Goal: Task Accomplishment & Management: Manage account settings

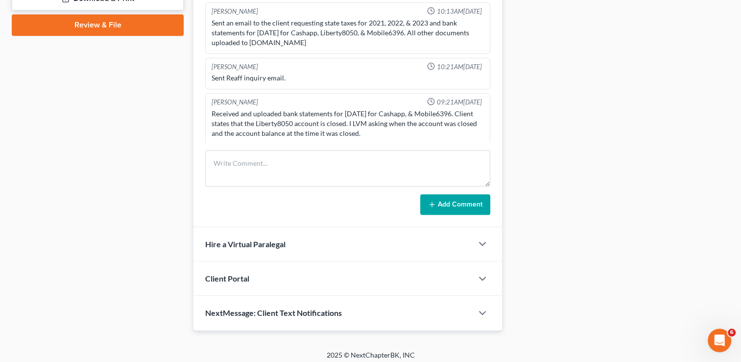
scroll to position [469, 0]
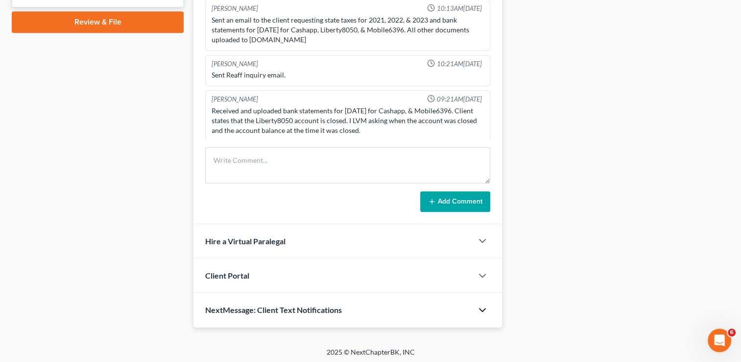
click at [487, 313] on icon "button" at bounding box center [483, 310] width 12 height 12
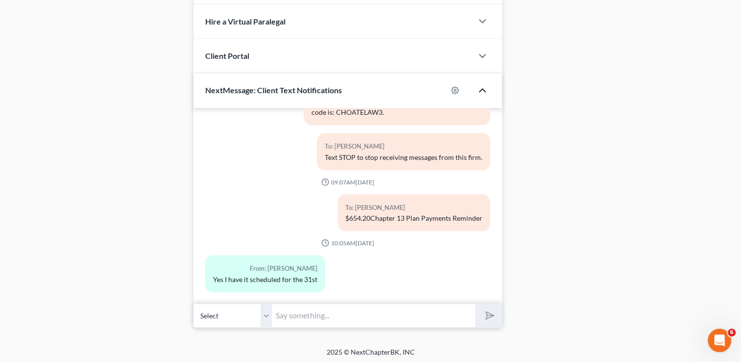
scroll to position [74, 0]
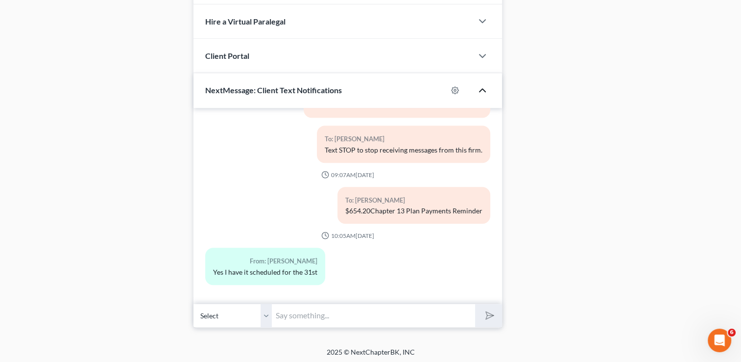
click at [345, 312] on input "text" at bounding box center [373, 315] width 203 height 24
type input "Great! Thank you"
click at [492, 317] on icon "submit" at bounding box center [488, 315] width 10 height 10
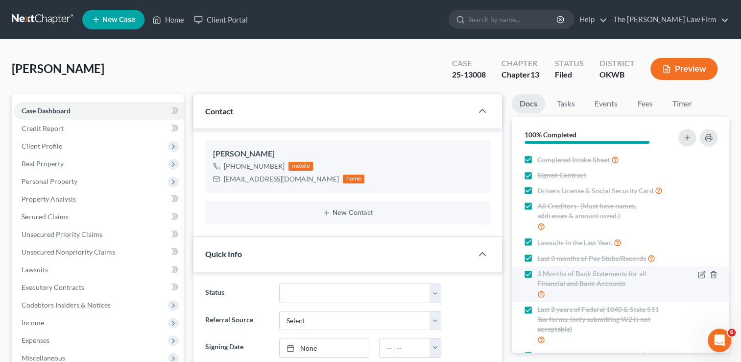
scroll to position [0, 0]
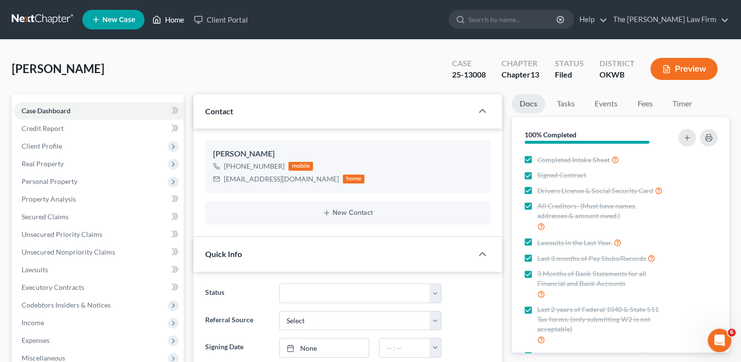
click at [174, 25] on link "Home" at bounding box center [169, 20] width 42 height 18
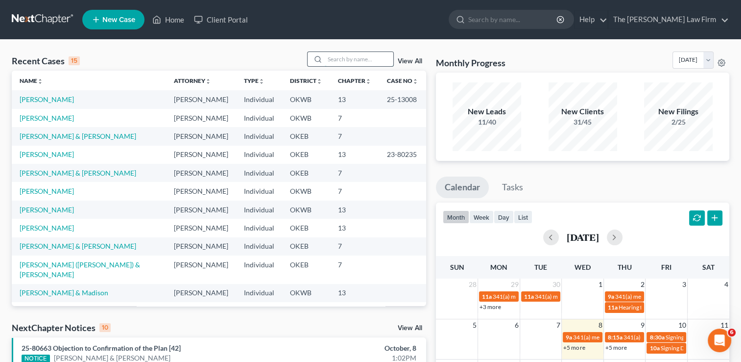
click at [337, 61] on input "search" at bounding box center [359, 59] width 69 height 14
click at [331, 56] on input "N" at bounding box center [359, 59] width 69 height 14
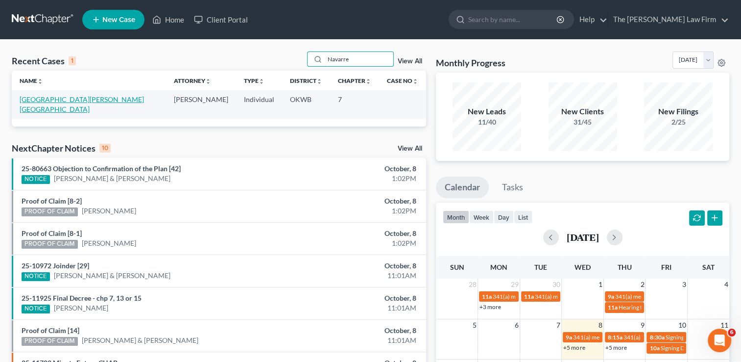
type input "Navarre"
click at [40, 102] on link "[GEOGRAPHIC_DATA][PERSON_NAME][GEOGRAPHIC_DATA]" at bounding box center [82, 104] width 124 height 18
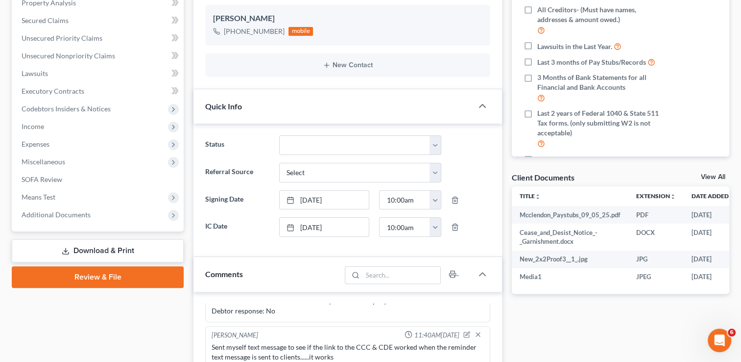
scroll to position [261, 0]
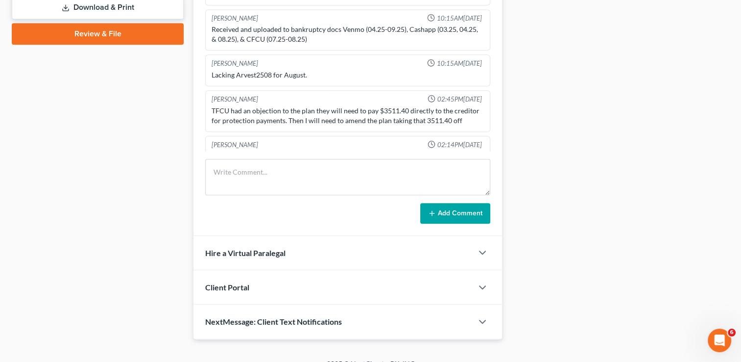
scroll to position [469, 0]
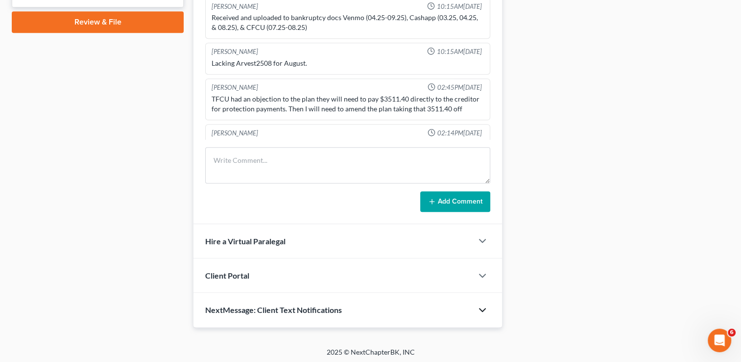
click at [481, 313] on div at bounding box center [487, 310] width 29 height 20
click at [485, 306] on icon "button" at bounding box center [483, 310] width 12 height 12
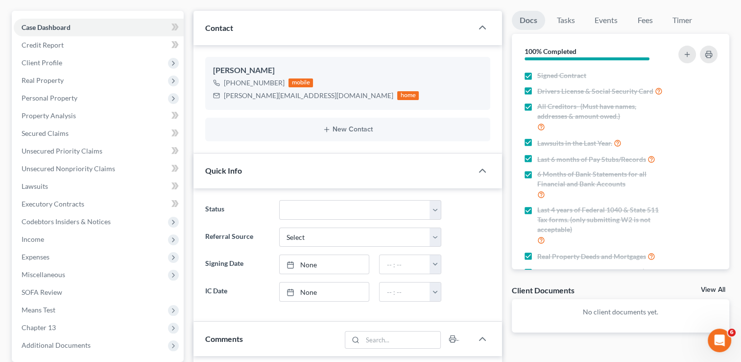
scroll to position [0, 0]
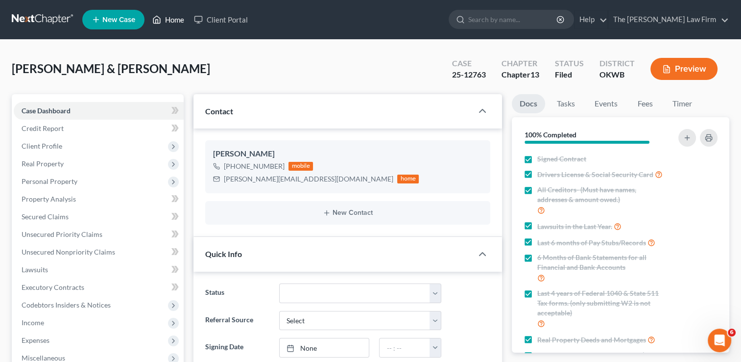
click at [173, 23] on link "Home" at bounding box center [169, 20] width 42 height 18
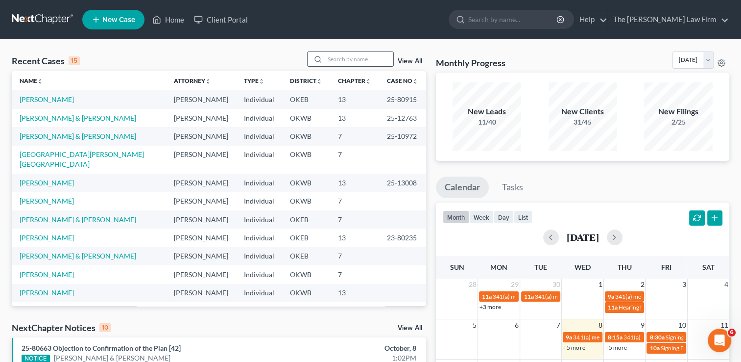
click at [338, 60] on input "search" at bounding box center [359, 59] width 69 height 14
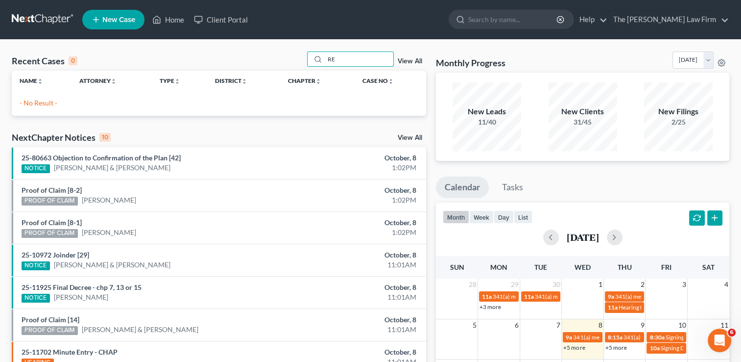
type input "R"
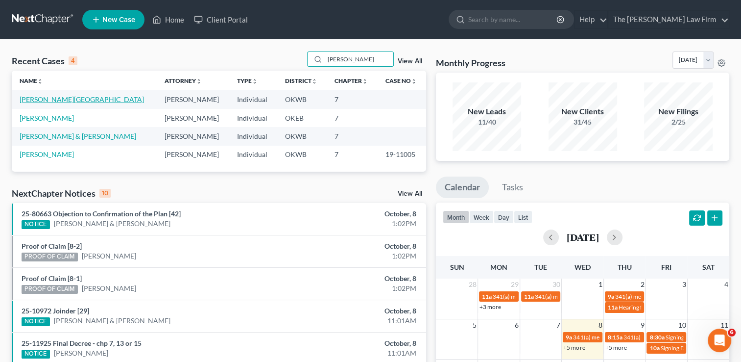
type input "Regina"
click at [44, 98] on link "Guenthner, Regina" at bounding box center [82, 99] width 124 height 8
select select "6"
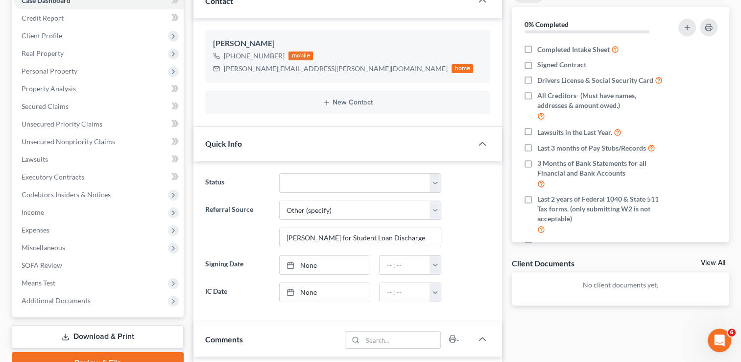
scroll to position [29, 0]
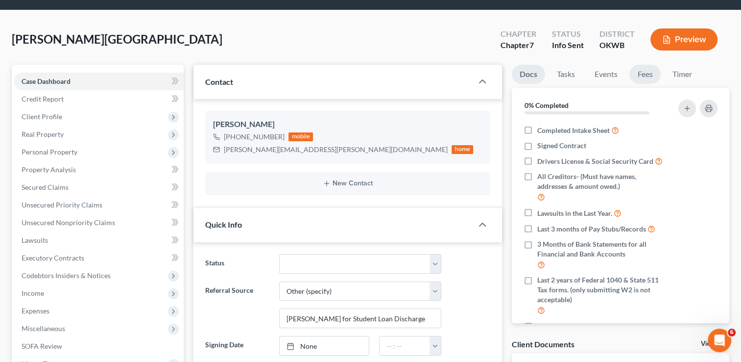
click at [651, 72] on link "Fees" at bounding box center [645, 74] width 31 height 19
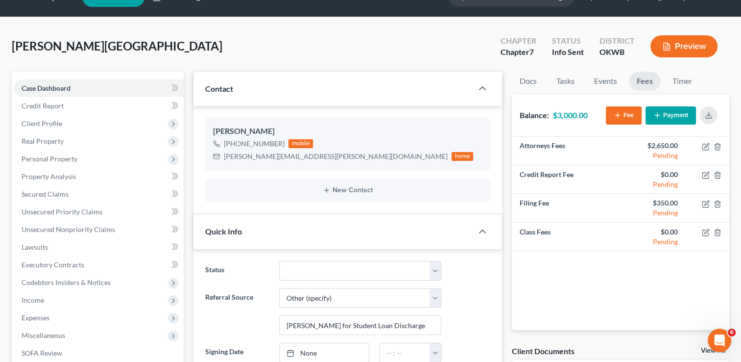
scroll to position [0, 0]
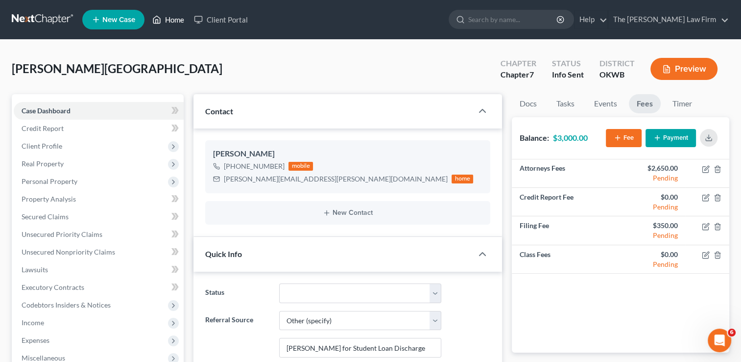
click at [176, 13] on link "Home" at bounding box center [169, 20] width 42 height 18
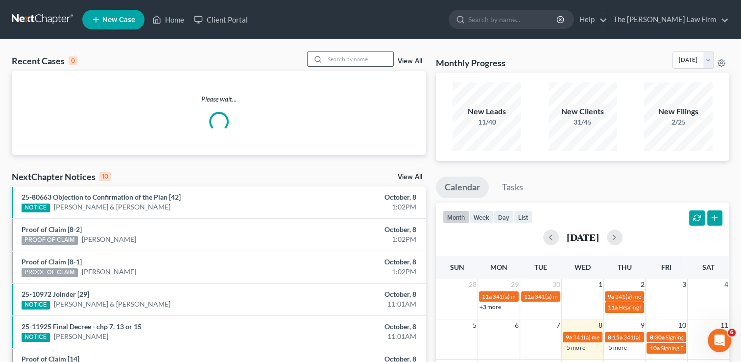
click at [345, 58] on input "search" at bounding box center [359, 59] width 69 height 14
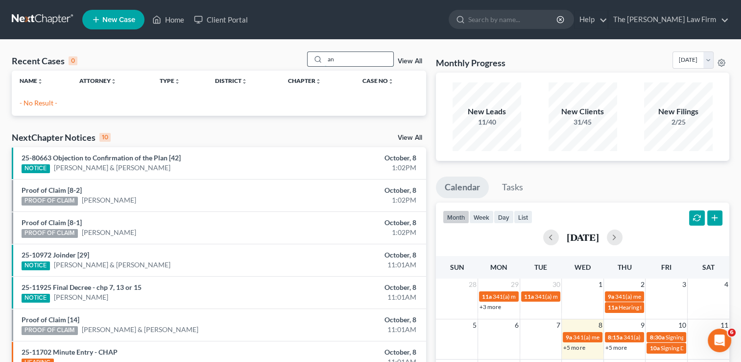
type input "a"
type input "A"
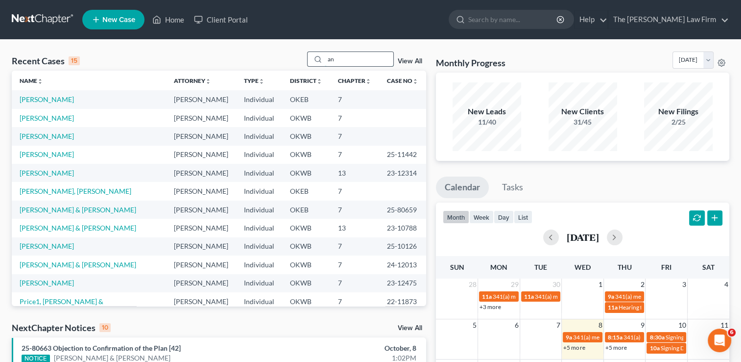
type input "a"
type input "bald"
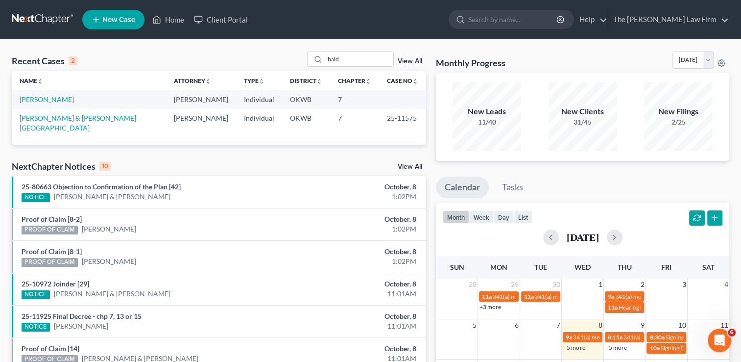
click at [47, 121] on link "Baldwin, Guy & Fowler, Cheyenne" at bounding box center [78, 123] width 117 height 18
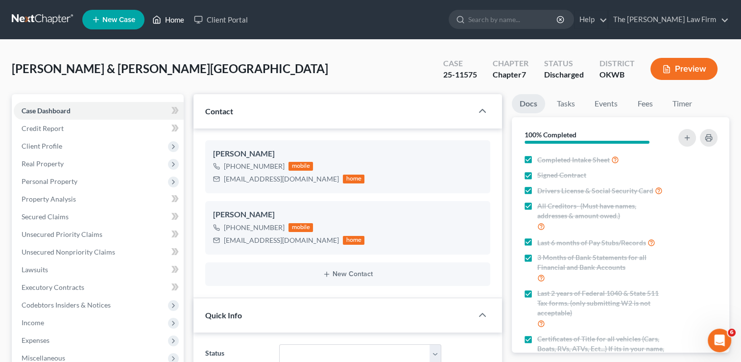
click at [49, 99] on div "Case Dashboard Payments Invoices Payments Payments Credit Report Client Profile…" at bounding box center [98, 260] width 172 height 333
click at [171, 19] on link "Home" at bounding box center [169, 20] width 42 height 18
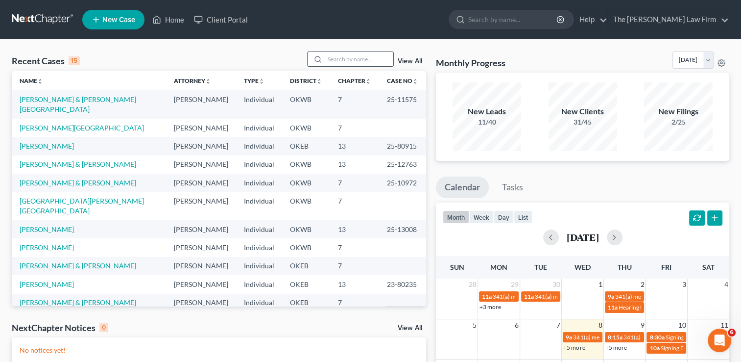
click at [327, 57] on input "search" at bounding box center [359, 59] width 69 height 14
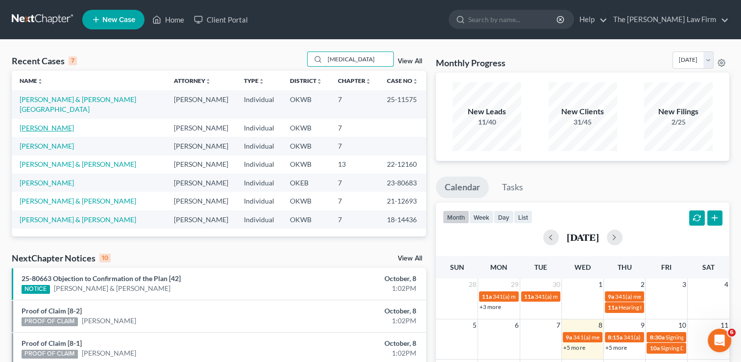
type input "bal"
click at [59, 123] on link "Baldwin, Angela" at bounding box center [47, 127] width 54 height 8
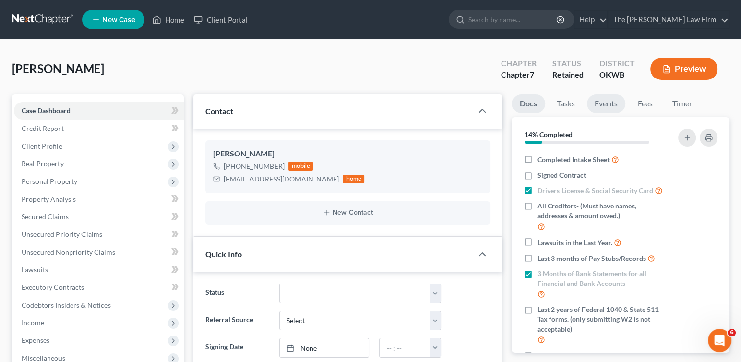
scroll to position [168, 0]
click at [644, 105] on link "Fees" at bounding box center [645, 103] width 31 height 19
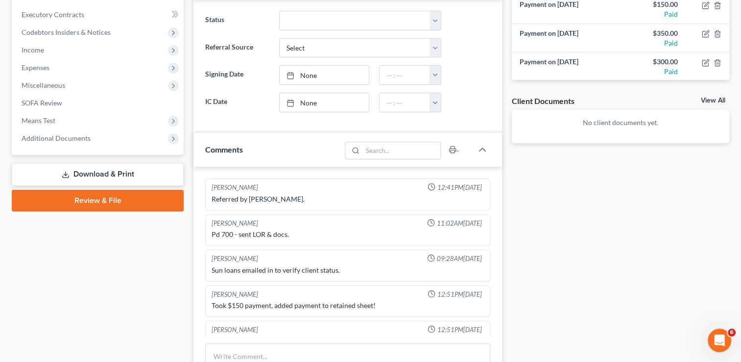
scroll to position [76, 0]
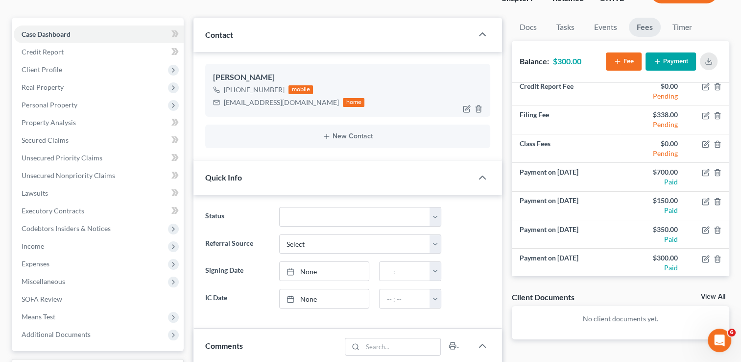
drag, startPoint x: 272, startPoint y: 75, endPoint x: 212, endPoint y: 75, distance: 59.8
click at [212, 75] on div "Angela Baldwin +1 (405) 532-0011 mobile n2bliving@gmail.com home" at bounding box center [347, 90] width 285 height 53
copy div "Angela Baldwin"
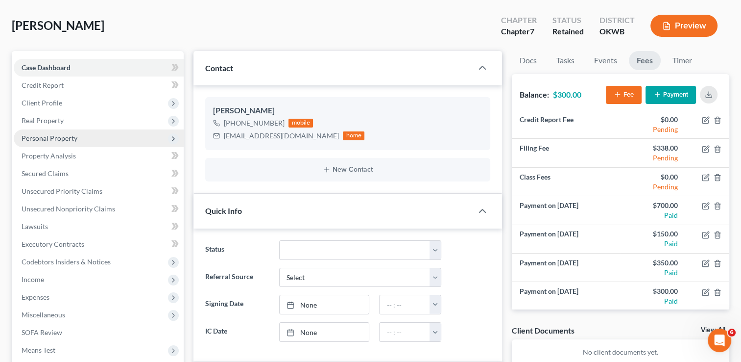
scroll to position [0, 0]
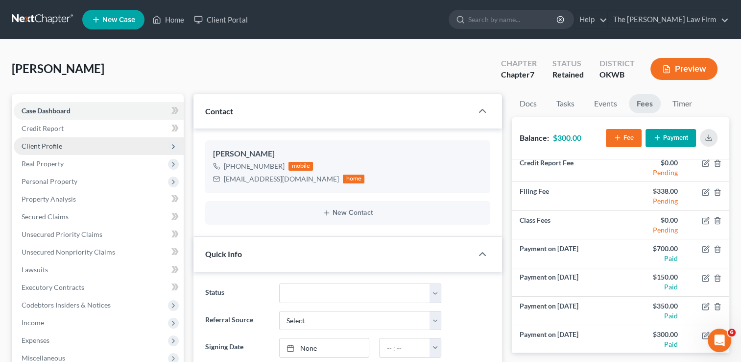
click at [78, 147] on span "Client Profile" at bounding box center [99, 146] width 170 height 18
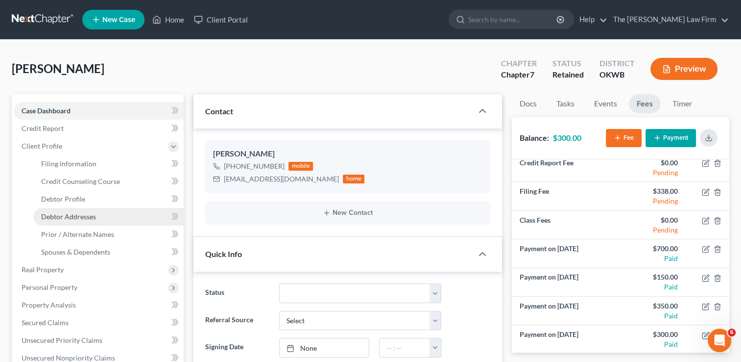
click at [96, 216] on link "Debtor Addresses" at bounding box center [108, 217] width 150 height 18
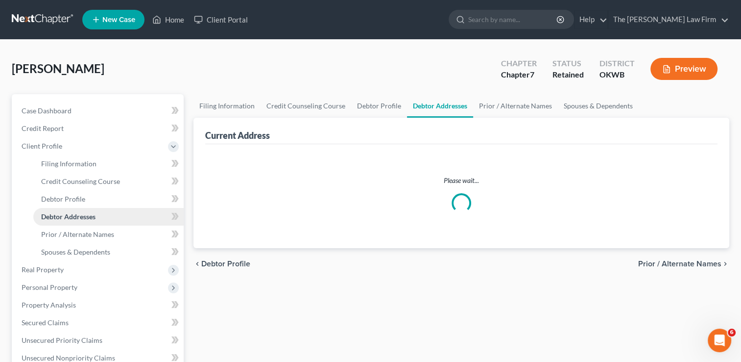
select select "0"
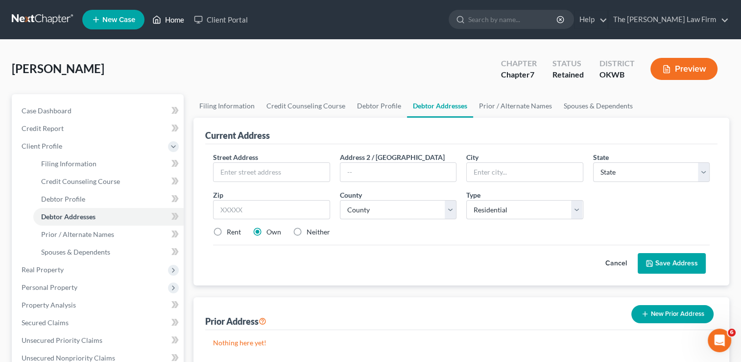
click at [174, 21] on link "Home" at bounding box center [169, 20] width 42 height 18
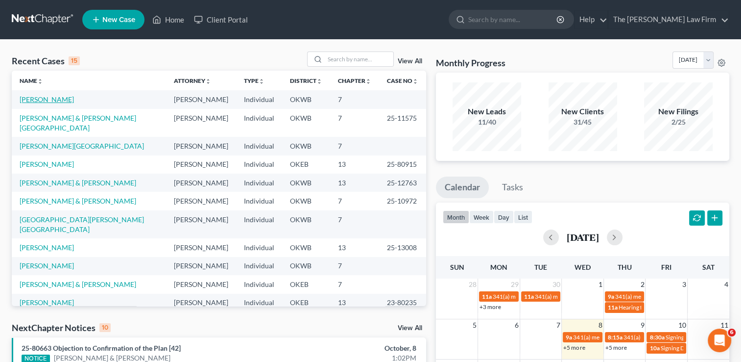
click at [42, 103] on link "Baldwin, Angela" at bounding box center [47, 99] width 54 height 8
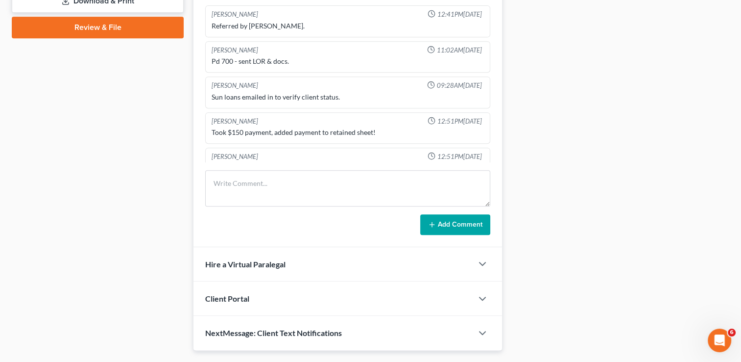
scroll to position [469, 0]
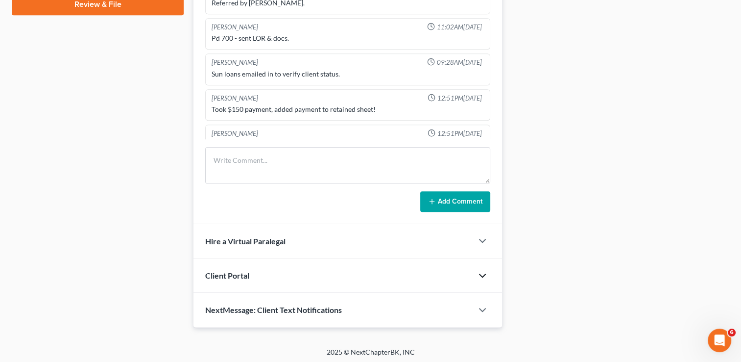
click at [481, 275] on icon "button" at bounding box center [483, 276] width 12 height 12
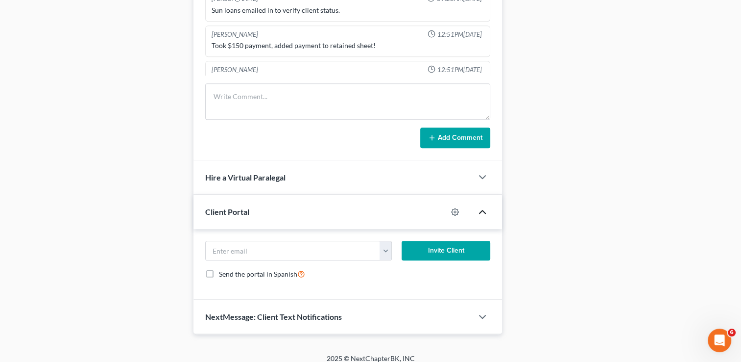
scroll to position [539, 0]
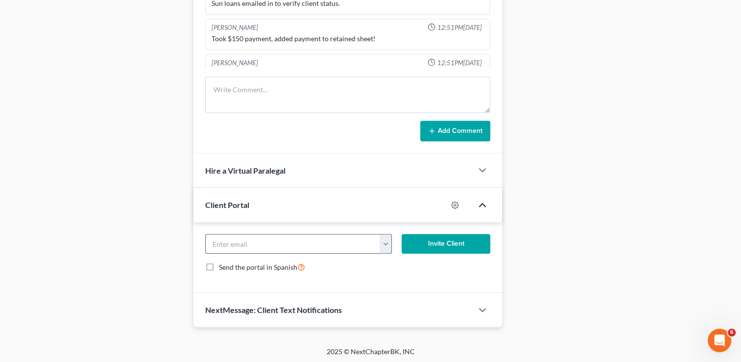
click at [386, 244] on button "button" at bounding box center [386, 243] width 12 height 19
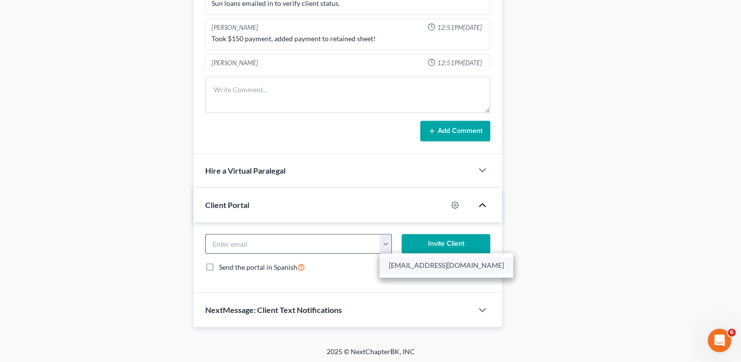
click at [399, 268] on link "n2bliving@gmail.com" at bounding box center [447, 265] width 134 height 17
type input "n2bliving@gmail.com"
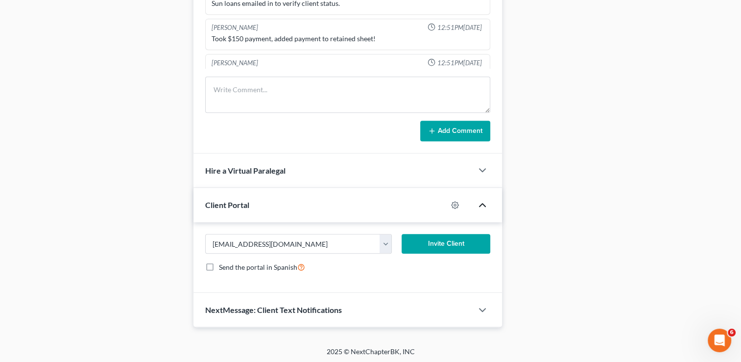
click at [444, 244] on button "Invite Client" at bounding box center [446, 244] width 89 height 20
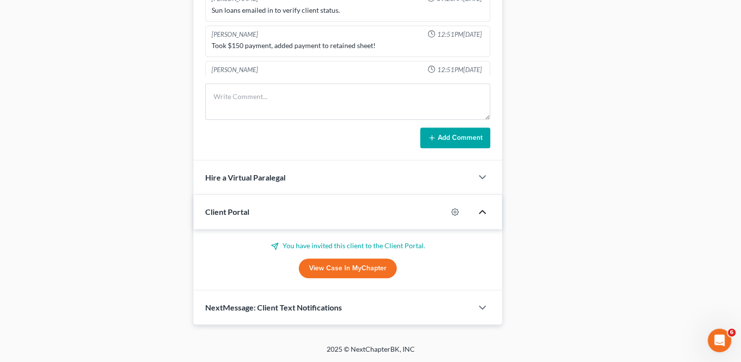
scroll to position [530, 0]
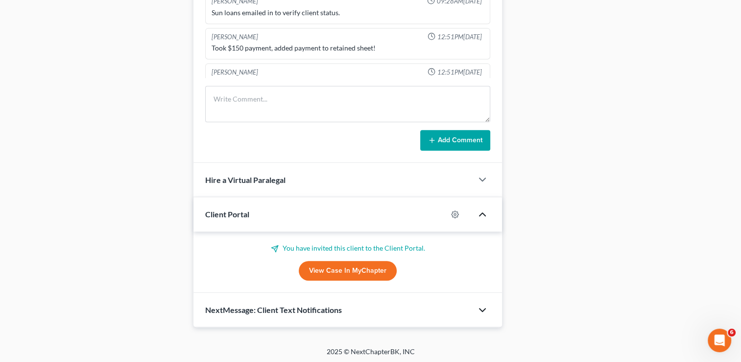
click at [483, 310] on icon "button" at bounding box center [483, 310] width 12 height 12
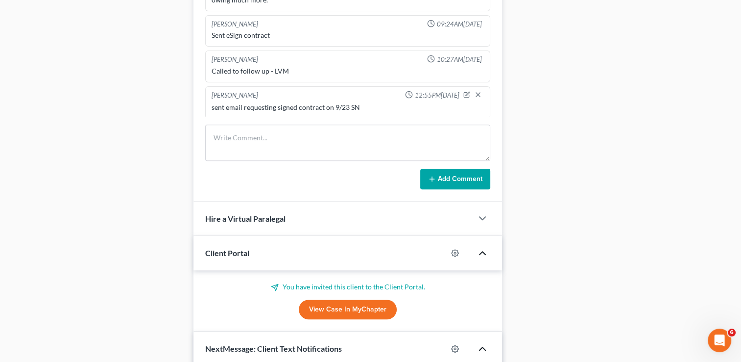
scroll to position [619, 0]
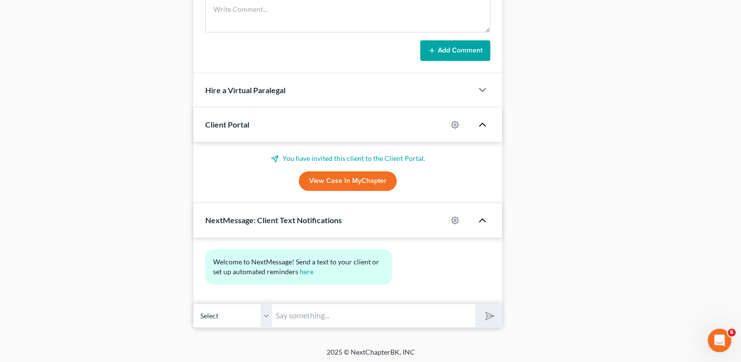
click at [382, 311] on input "text" at bounding box center [373, 315] width 203 height 24
paste input "Please visit Accessing Counseling® (accesscounselinginc.org) and select the STA…"
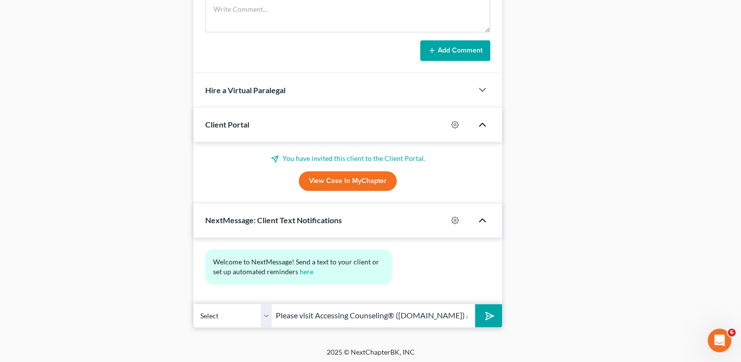
scroll to position [0, 263]
type input "Please visit Accessing Counseling® (accesscounselinginc.org) and select the STA…"
click at [490, 317] on icon "submit" at bounding box center [488, 316] width 14 height 14
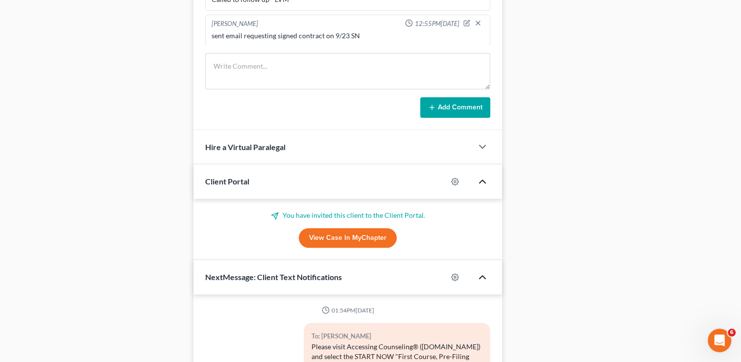
scroll to position [506, 0]
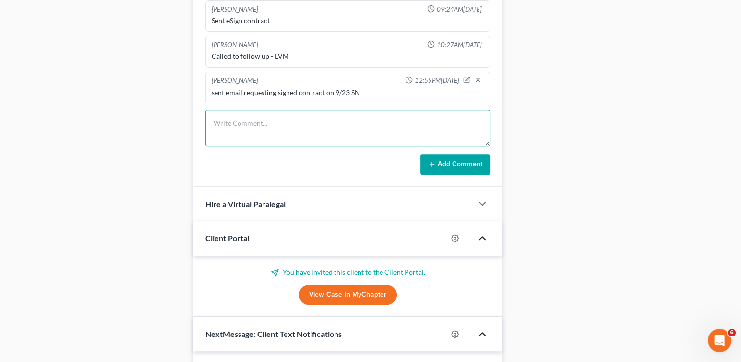
click at [310, 123] on textarea at bounding box center [347, 128] width 285 height 36
click at [330, 122] on textarea "Client sent me an email say "" at bounding box center [347, 128] width 285 height 36
paste textarea "I called in today to To make my final payment and Elizabeth said that there was…"
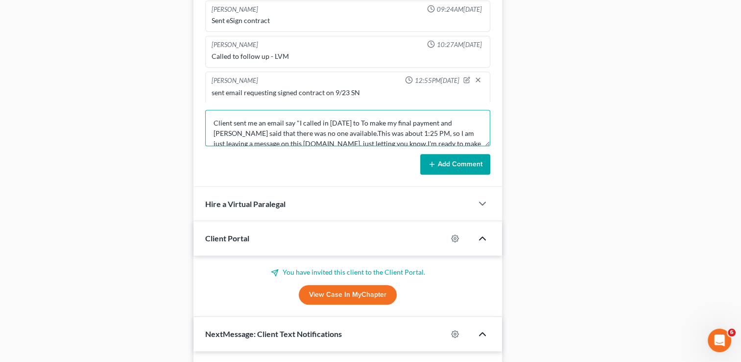
scroll to position [22, 0]
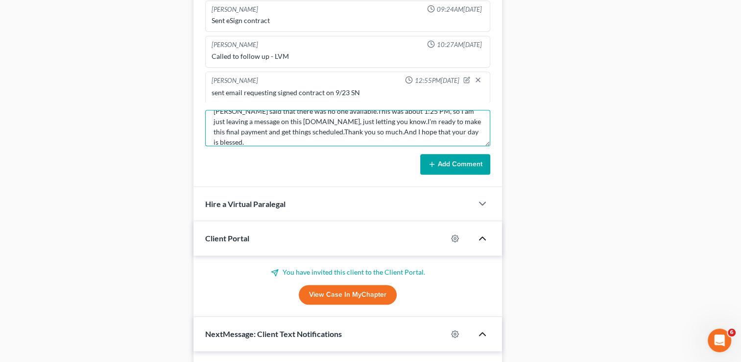
click at [460, 129] on textarea "Client sent me an email say "I called in today to To make my final payment and …" at bounding box center [347, 128] width 285 height 36
type textarea "Client sent me an email say "I called in today to To make my final payment and …"
drag, startPoint x: 436, startPoint y: 157, endPoint x: 435, endPoint y: 166, distance: 8.9
click at [437, 158] on button "Add Comment" at bounding box center [455, 164] width 70 height 21
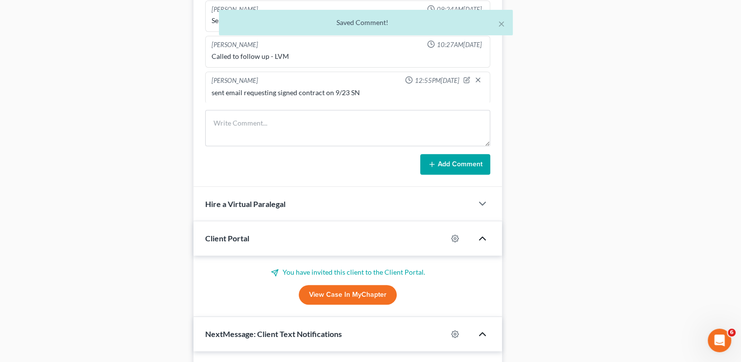
scroll to position [233, 0]
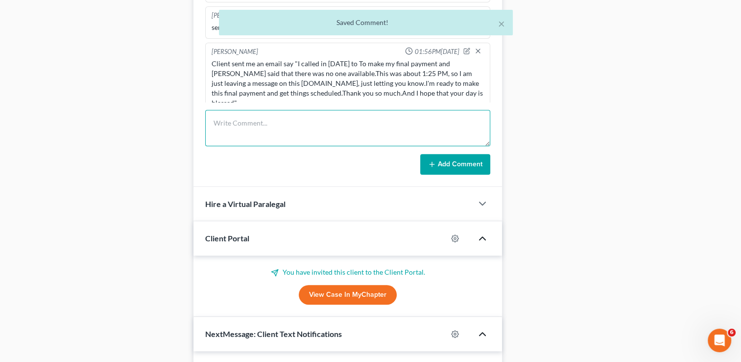
click at [303, 128] on textarea at bounding box center [347, 128] width 285 height 36
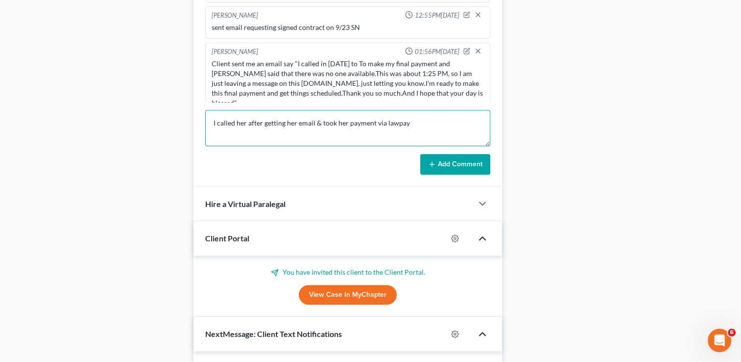
type textarea "I called her after getting her email & took her payment via lawpay"
click at [446, 164] on button "Add Comment" at bounding box center [455, 164] width 70 height 21
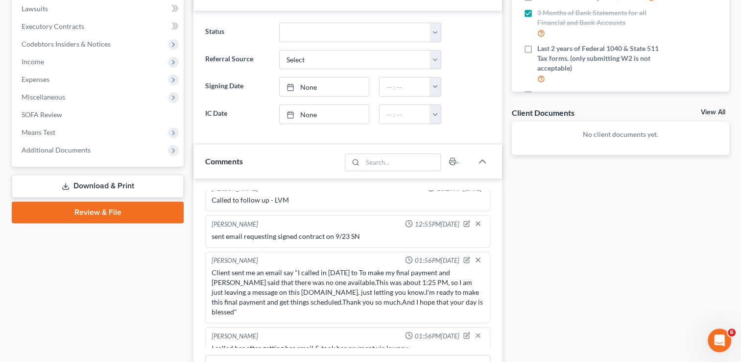
scroll to position [408, 0]
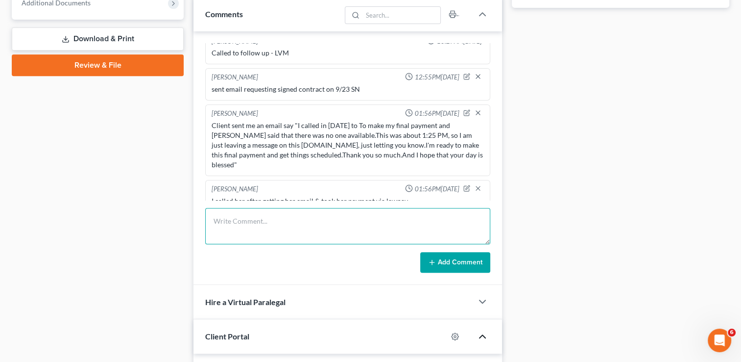
click at [394, 223] on textarea at bounding box center [347, 226] width 285 height 36
type textarea "I sent her txt via NC w / info for her CCC"
click at [453, 262] on button "Add Comment" at bounding box center [455, 262] width 70 height 21
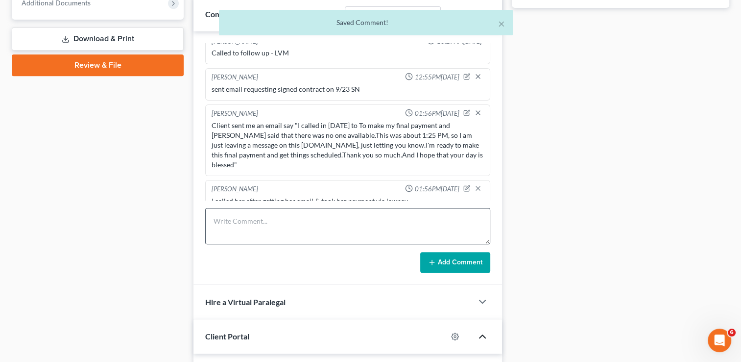
scroll to position [306, 0]
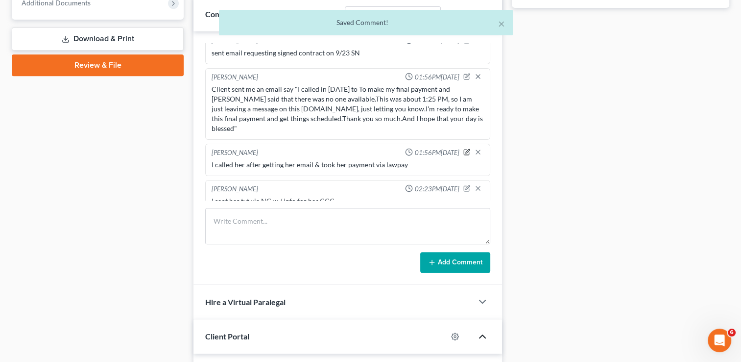
click at [466, 149] on icon "button" at bounding box center [468, 151] width 4 height 4
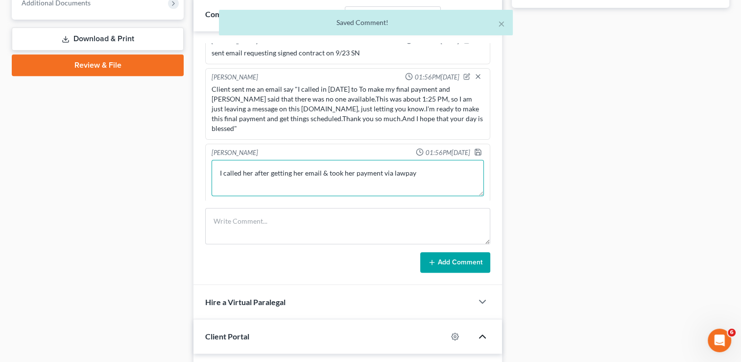
click at [433, 160] on textarea "I called her after getting her email & took her payment via lawpay" at bounding box center [348, 178] width 272 height 36
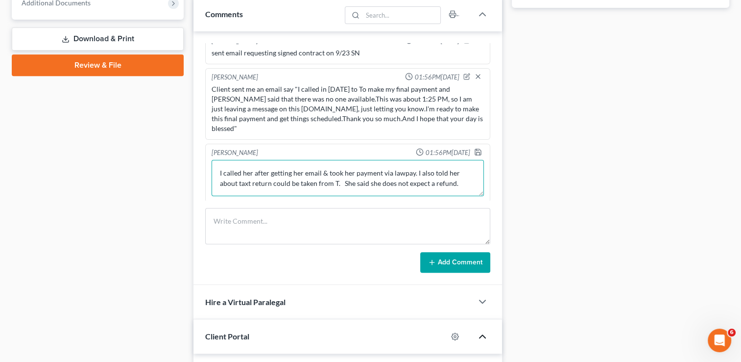
type textarea "I called her after getting her email & took her payment via lawpay. I also told…"
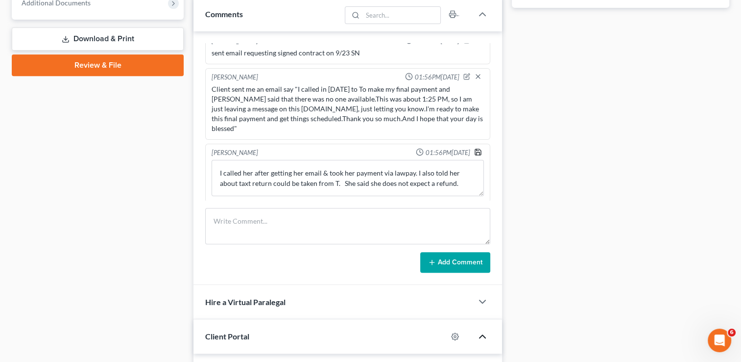
click at [475, 149] on icon "button" at bounding box center [478, 152] width 6 height 6
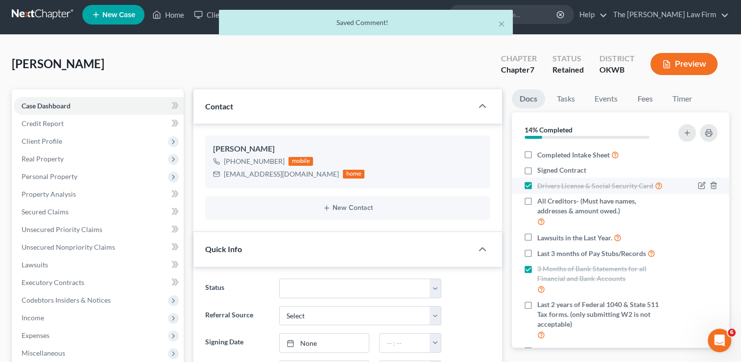
scroll to position [0, 0]
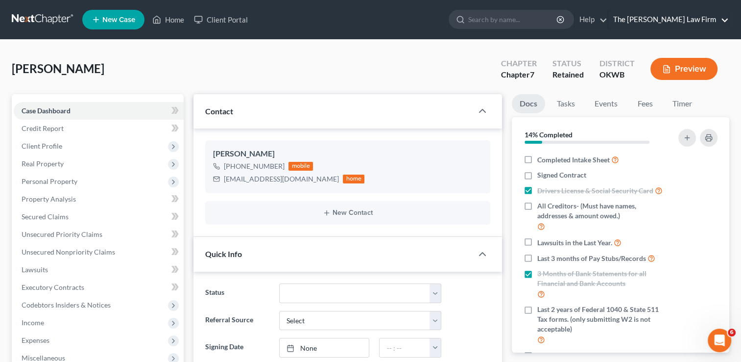
click at [726, 20] on link "The [PERSON_NAME] Law Firm" at bounding box center [669, 20] width 121 height 18
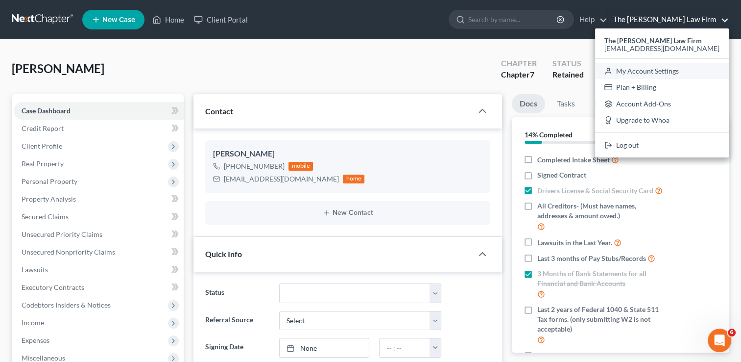
click at [708, 70] on link "My Account Settings" at bounding box center [662, 71] width 134 height 17
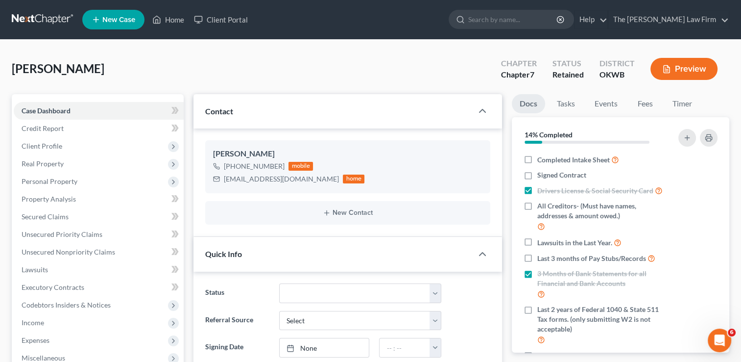
select select "23"
select select "37"
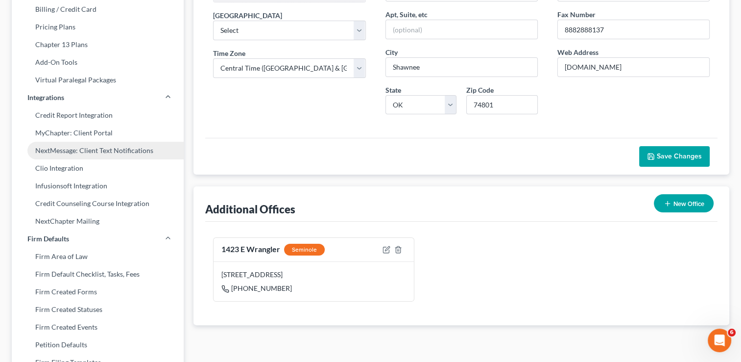
click at [98, 151] on link "NextMessage: Client Text Notifications" at bounding box center [98, 151] width 172 height 18
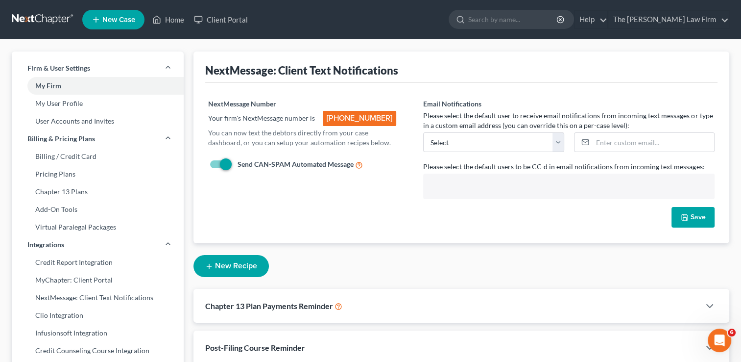
scroll to position [61, 0]
select select "23423"
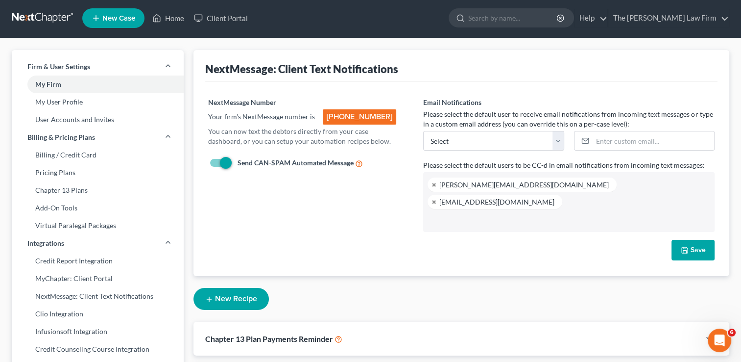
scroll to position [0, 0]
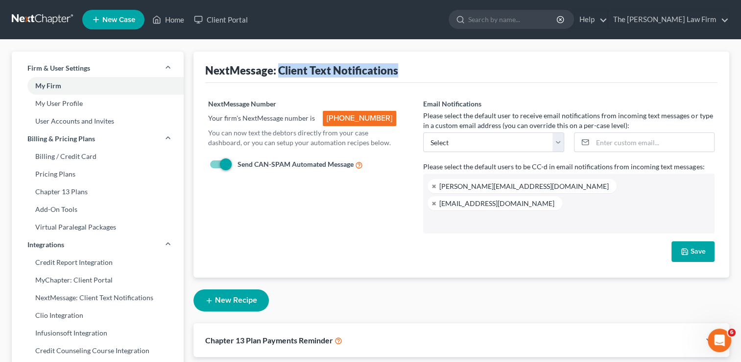
drag, startPoint x: 406, startPoint y: 70, endPoint x: 280, endPoint y: 72, distance: 126.4
click at [280, 72] on div "NextMessage: Client Text Notifications" at bounding box center [461, 70] width 513 height 14
drag, startPoint x: 280, startPoint y: 72, endPoint x: 321, endPoint y: 70, distance: 40.7
copy div "Client Text Notifications"
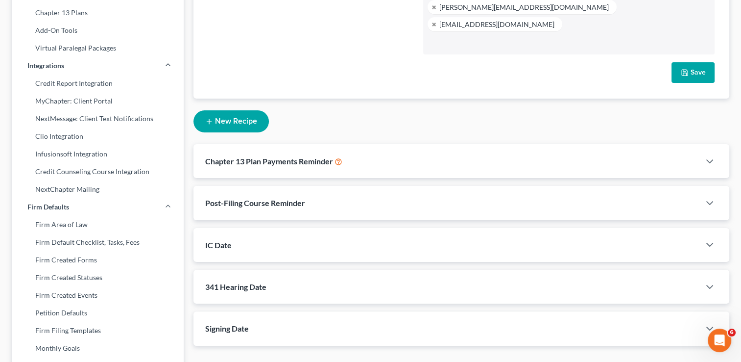
scroll to position [196, 0]
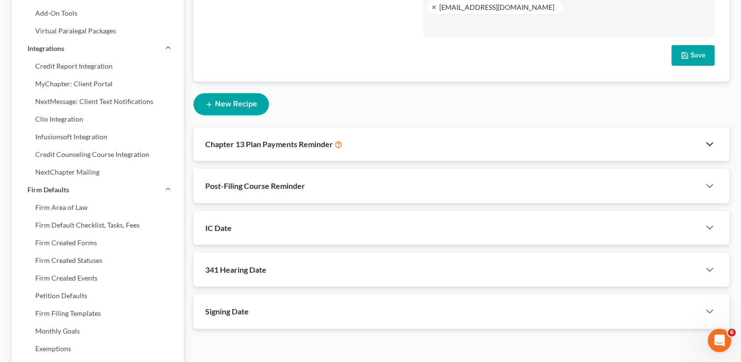
click at [710, 138] on icon "button" at bounding box center [710, 144] width 12 height 12
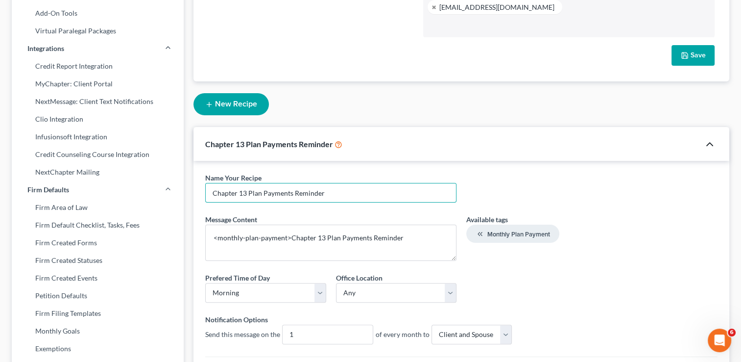
drag, startPoint x: 346, startPoint y: 174, endPoint x: 191, endPoint y: 183, distance: 155.1
click at [192, 183] on div "Case Type: Bankruptcy Bankruptcy NextMessage: Client Text Notifications NextMes…" at bounding box center [462, 213] width 546 height 716
click at [710, 143] on polyline "button" at bounding box center [710, 144] width 6 height 3
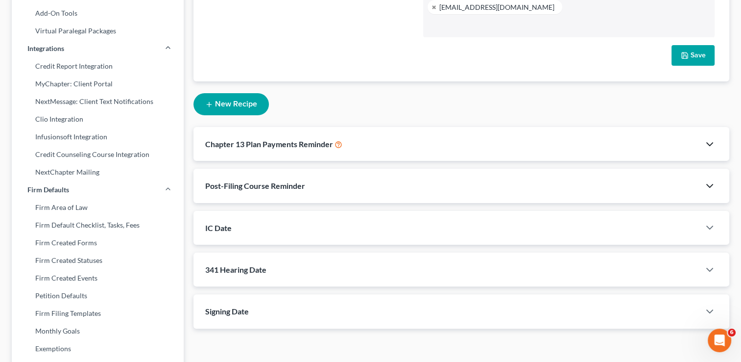
click at [710, 180] on icon "button" at bounding box center [710, 186] width 12 height 12
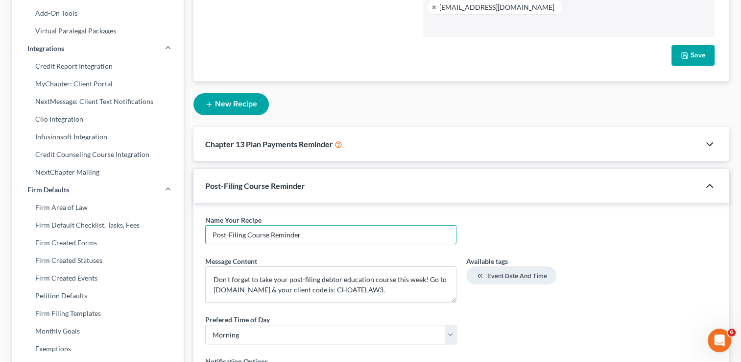
drag, startPoint x: 325, startPoint y: 219, endPoint x: 188, endPoint y: 222, distance: 137.3
click at [184, 222] on div "Firm & User Settings My Firm My User Profile User Accounts and Invites Billing …" at bounding box center [371, 213] width 728 height 716
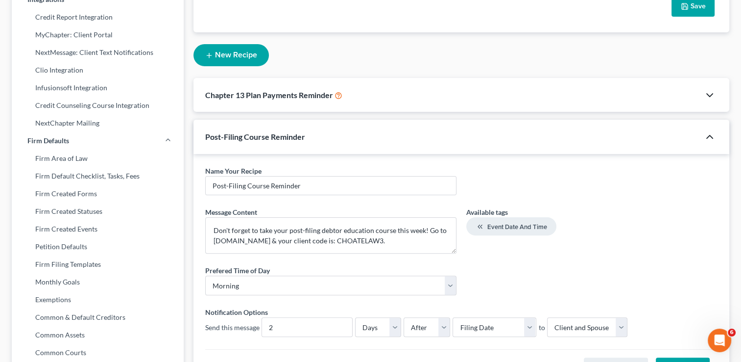
click at [707, 131] on icon "button" at bounding box center [710, 137] width 12 height 12
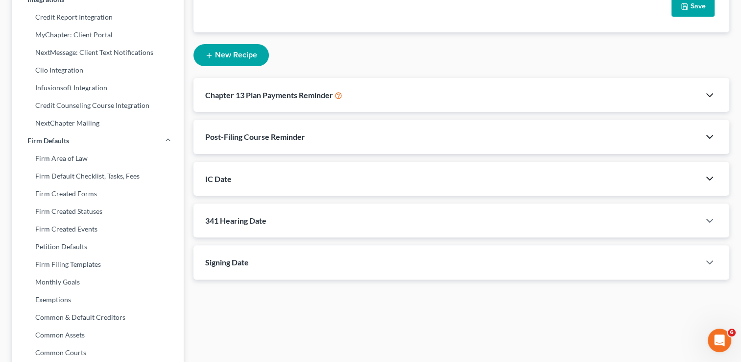
click at [709, 173] on icon "button" at bounding box center [710, 179] width 12 height 12
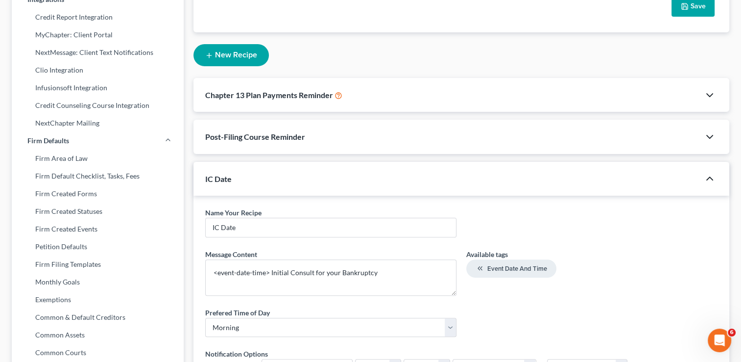
scroll to position [294, 0]
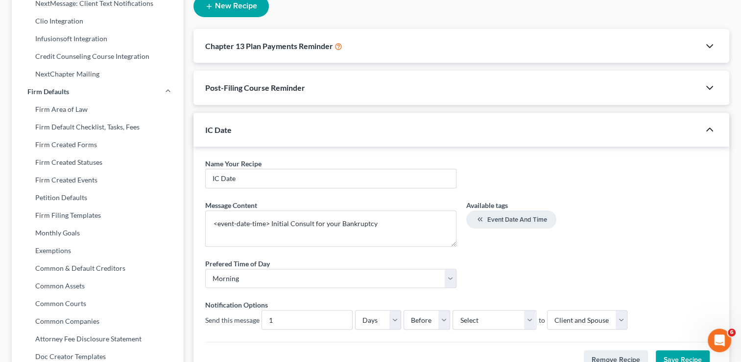
click at [709, 123] on icon "button" at bounding box center [710, 129] width 12 height 12
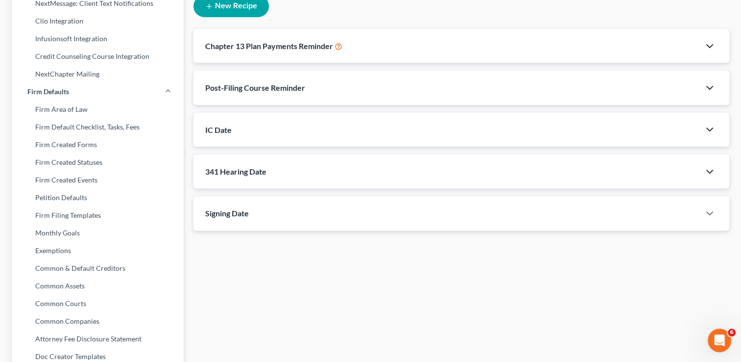
click at [711, 166] on icon "button" at bounding box center [710, 172] width 12 height 12
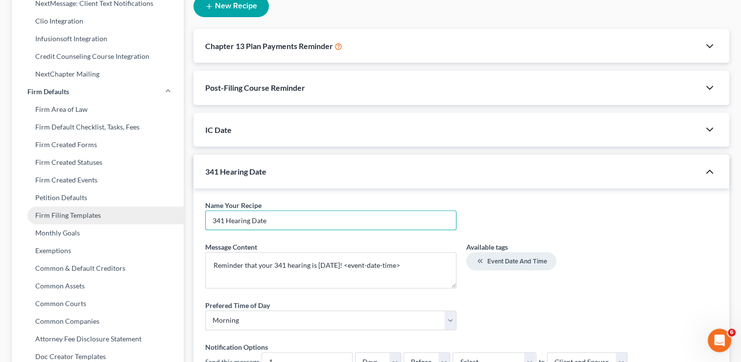
drag, startPoint x: 229, startPoint y: 205, endPoint x: 158, endPoint y: 211, distance: 71.3
click at [158, 210] on div "Firm & User Settings My Firm My User Profile User Accounts and Invites Billing …" at bounding box center [371, 115] width 728 height 716
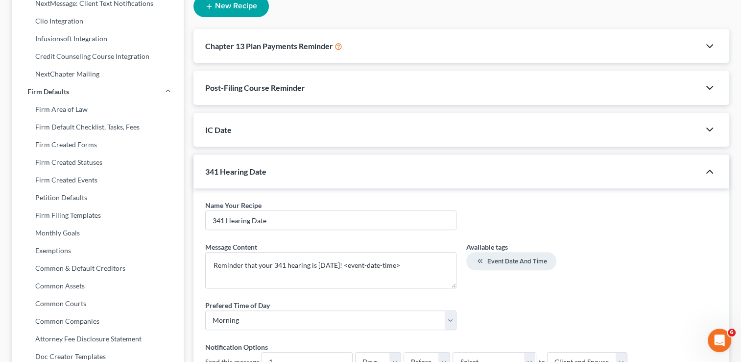
click at [711, 166] on icon "button" at bounding box center [710, 172] width 12 height 12
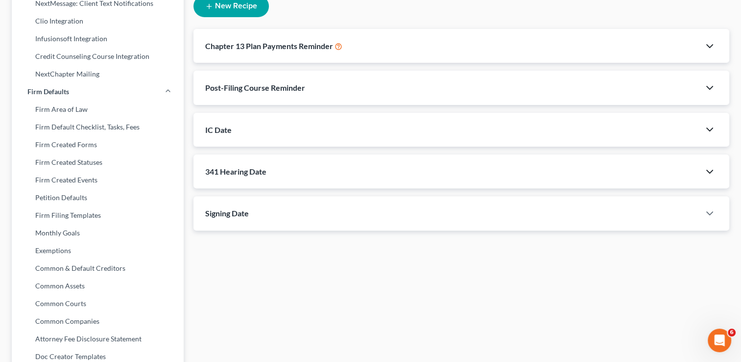
click at [716, 203] on div at bounding box center [714, 213] width 29 height 20
click at [707, 207] on icon "button" at bounding box center [710, 213] width 12 height 12
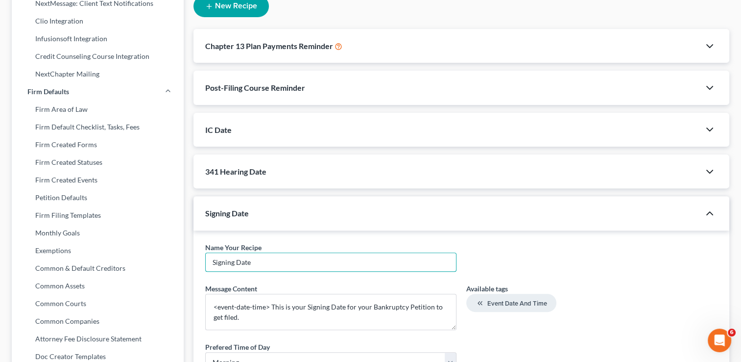
drag, startPoint x: 289, startPoint y: 244, endPoint x: 184, endPoint y: 253, distance: 104.8
click at [184, 253] on div "Firm & User Settings My Firm My User Profile User Accounts and Invites Billing …" at bounding box center [371, 115] width 728 height 716
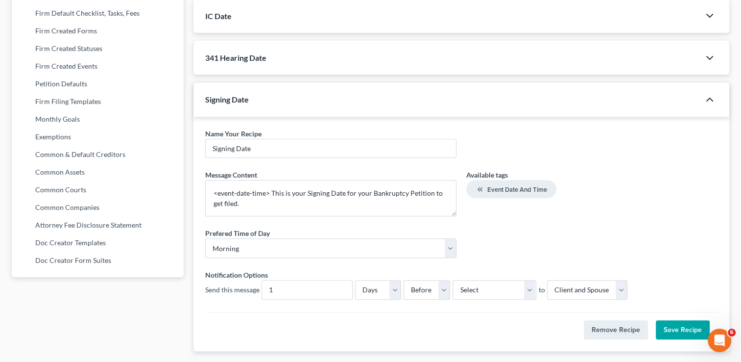
scroll to position [416, 0]
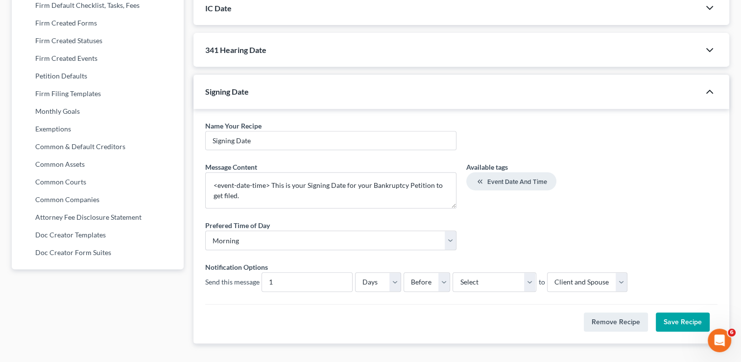
click at [712, 86] on icon "button" at bounding box center [710, 92] width 12 height 12
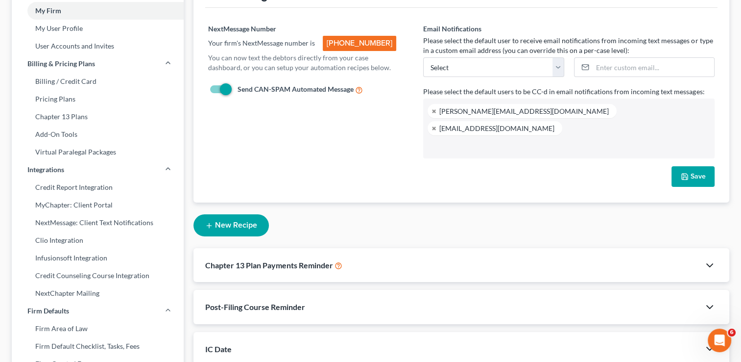
scroll to position [21, 0]
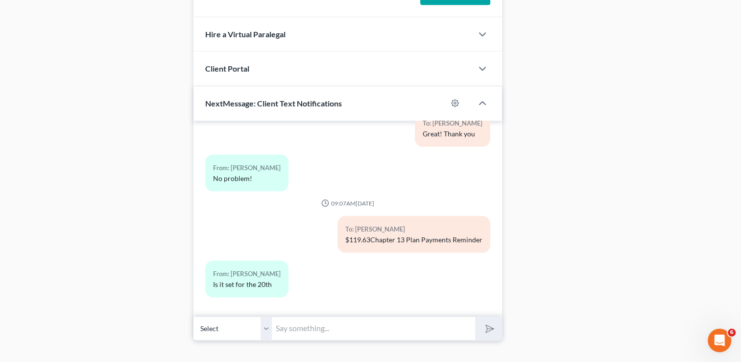
scroll to position [723, 0]
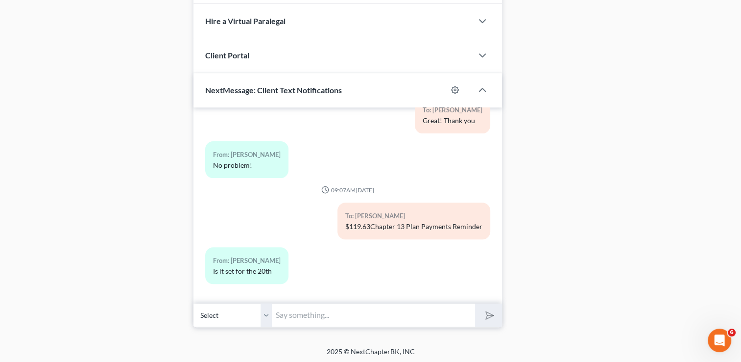
click at [368, 310] on input "text" at bounding box center [373, 315] width 203 height 24
type input "Great! Thank you"
click at [490, 320] on button "submit" at bounding box center [488, 314] width 27 height 23
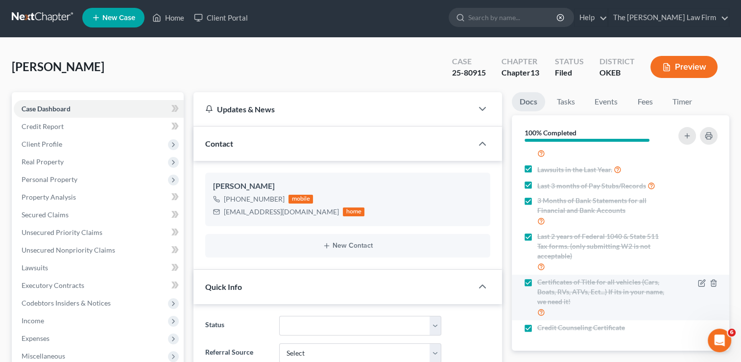
scroll to position [0, 0]
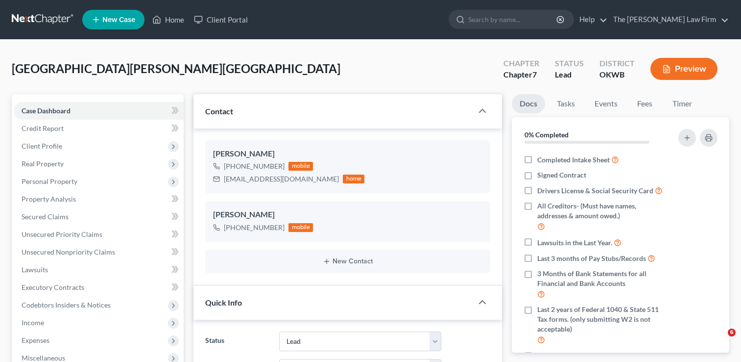
select select "5"
select select "0"
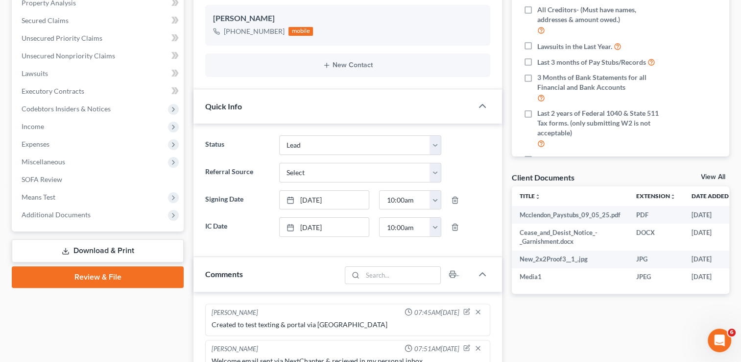
scroll to position [261, 0]
